Goal: Find specific page/section: Find specific page/section

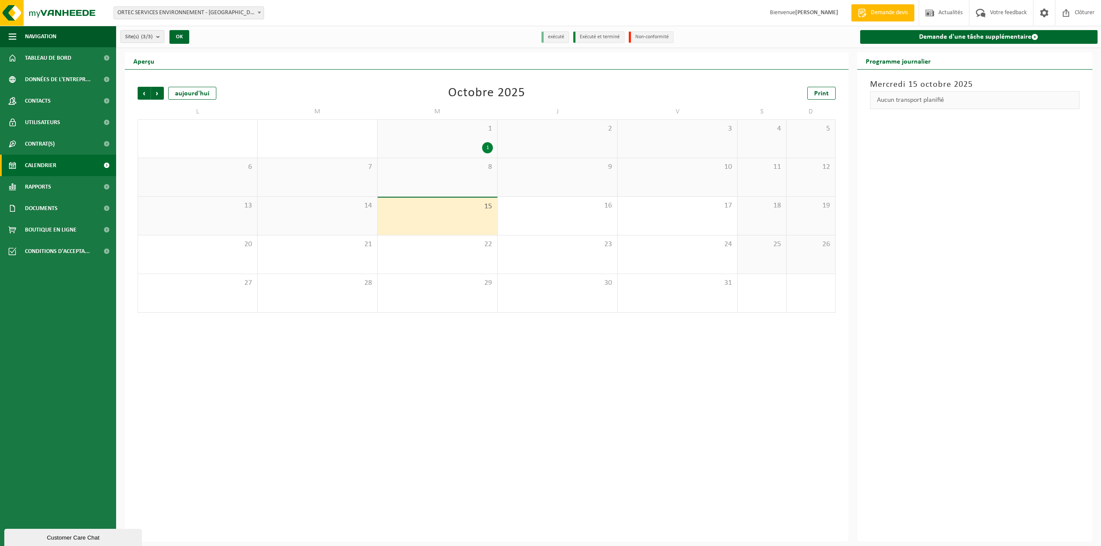
click at [468, 148] on div "1" at bounding box center [437, 147] width 111 height 11
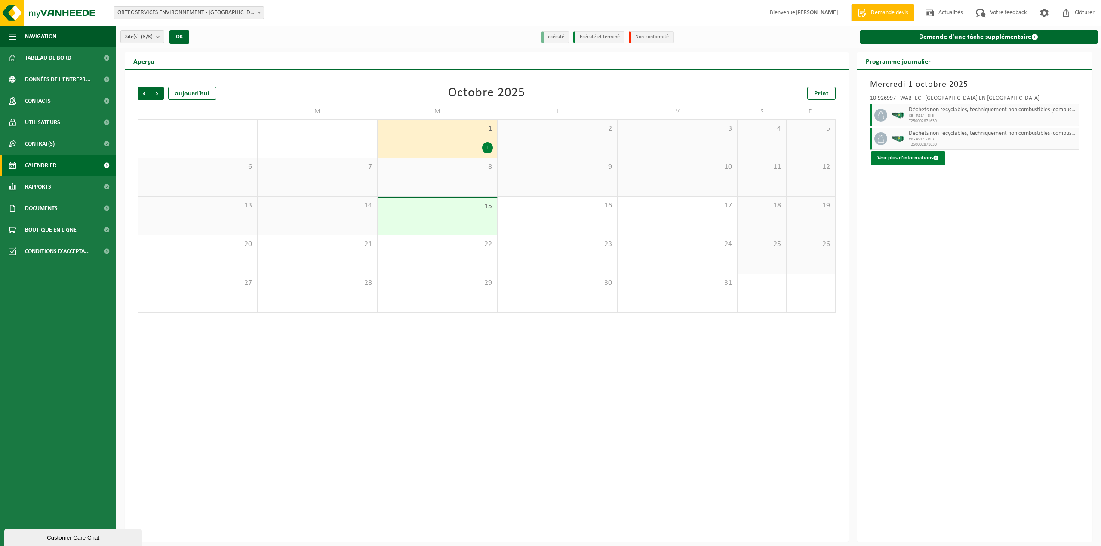
click at [911, 160] on button "Voir plus d'informations" at bounding box center [908, 158] width 74 height 14
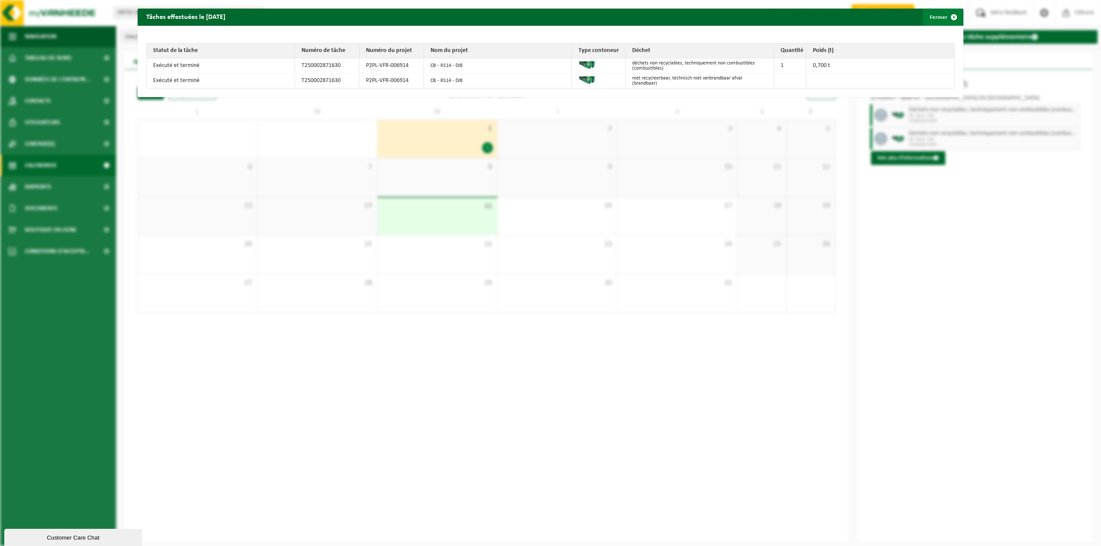
click at [934, 19] on button "Fermer" at bounding box center [943, 17] width 40 height 17
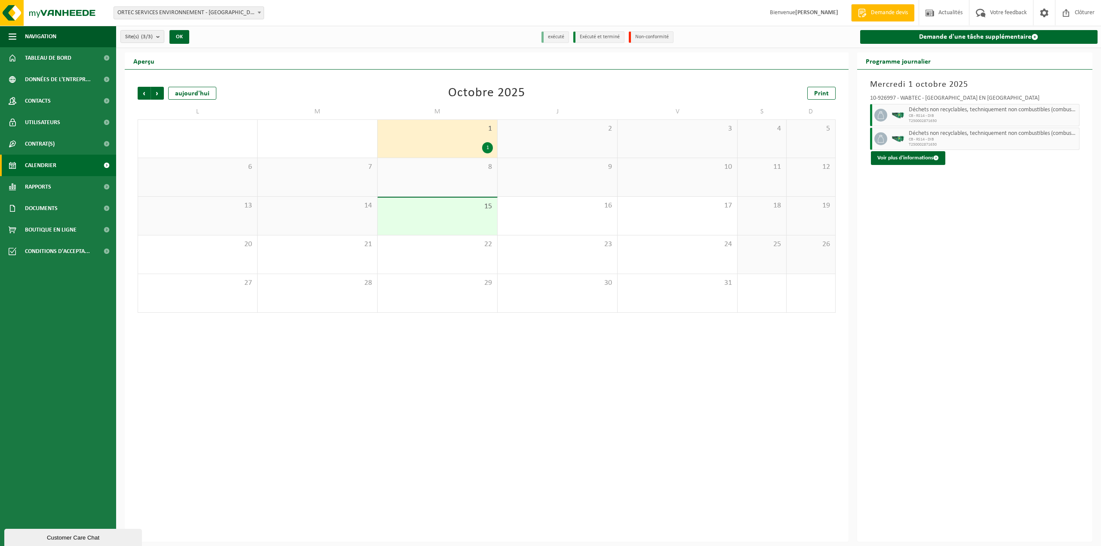
click at [221, 10] on span "ORTEC SERVICES ENVIRONNEMENT - [GEOGRAPHIC_DATA] - [GEOGRAPHIC_DATA]" at bounding box center [189, 13] width 150 height 12
select select "132656"
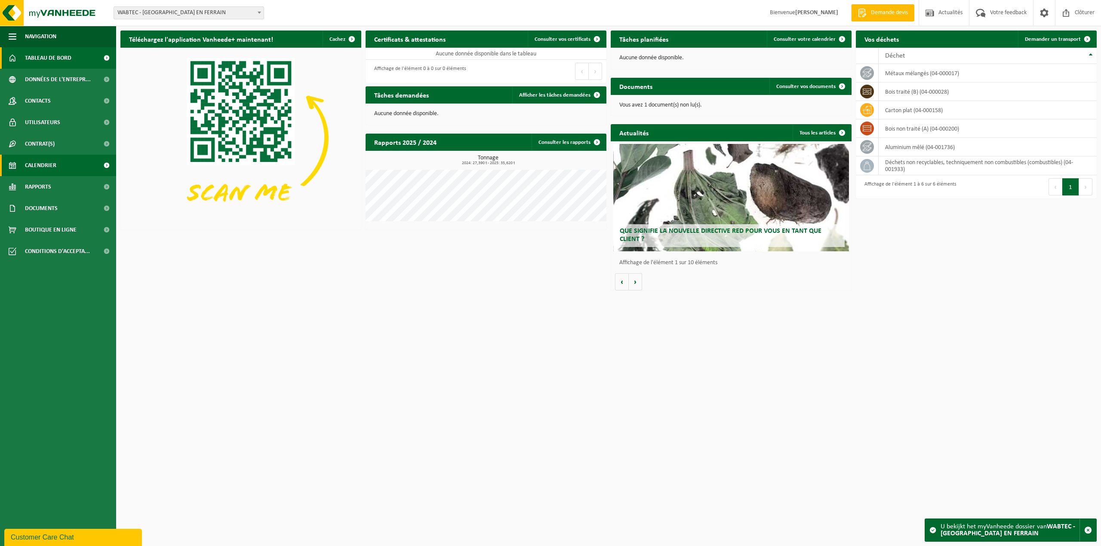
click at [37, 162] on span "Calendrier" at bounding box center [40, 165] width 31 height 21
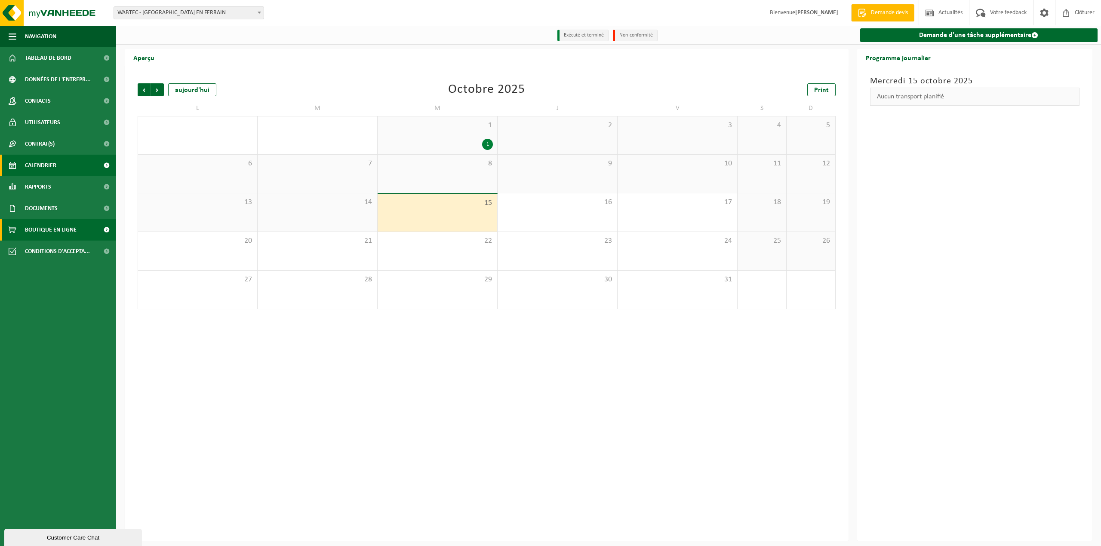
click at [44, 224] on span "Boutique en ligne" at bounding box center [51, 229] width 52 height 21
